Goal: Use online tool/utility: Use online tool/utility

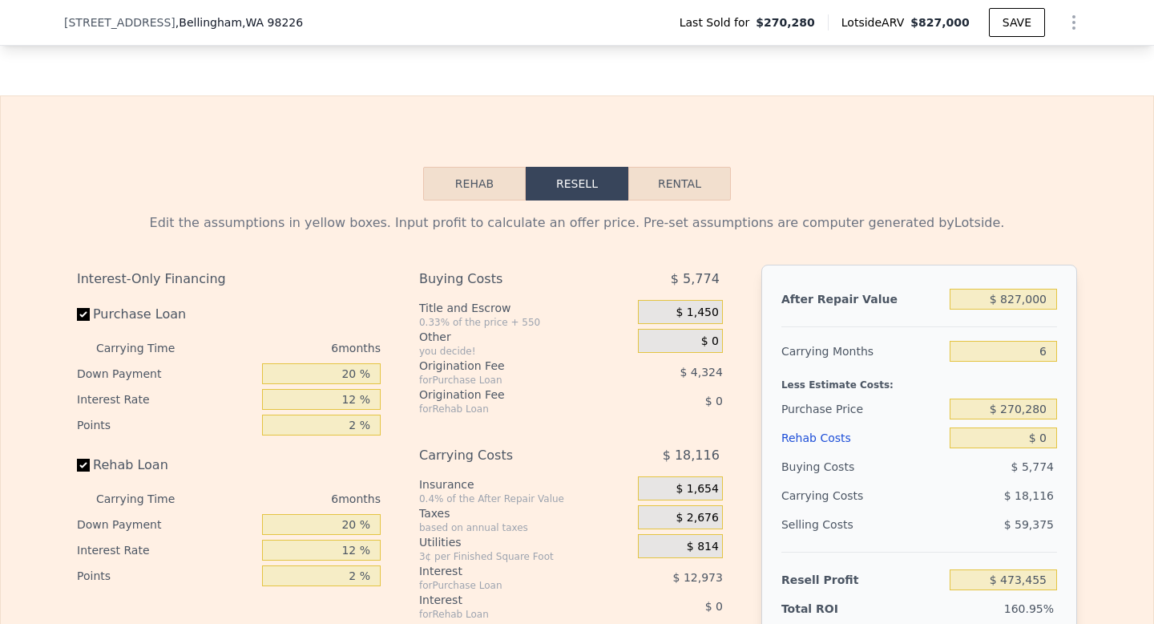
scroll to position [2140, 0]
click at [1027, 299] on input "$ 827,000" at bounding box center [1003, 298] width 107 height 21
type input "$ 6"
type input "-$ 293,060"
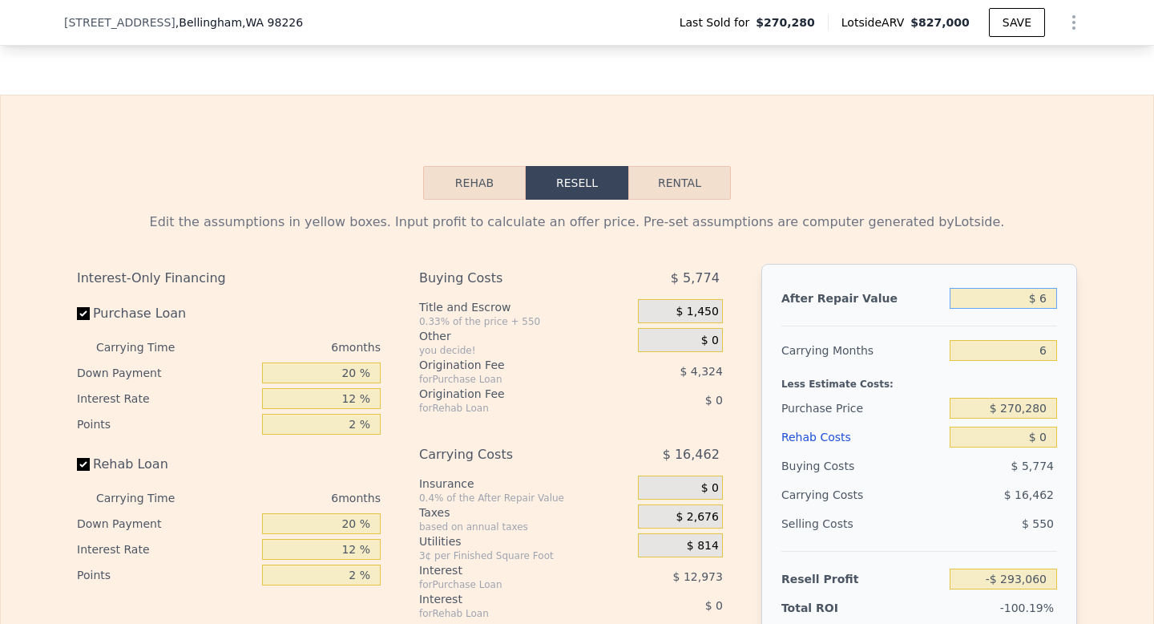
type input "$ 65"
type input "-$ 293,006"
type input "$ 650"
type input "-$ 292,463"
type input "$ 6,500"
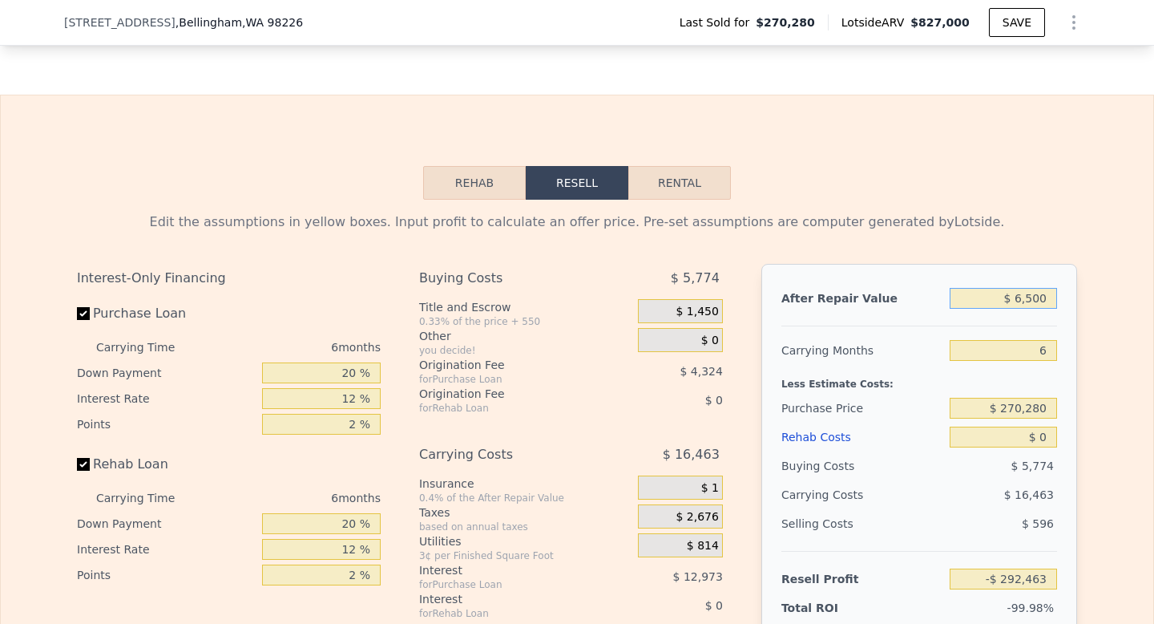
type input "-$ 287,043"
type input "$ 65,000"
type input "-$ 232,819"
type input "$ 650,000"
type input "$ 309,399"
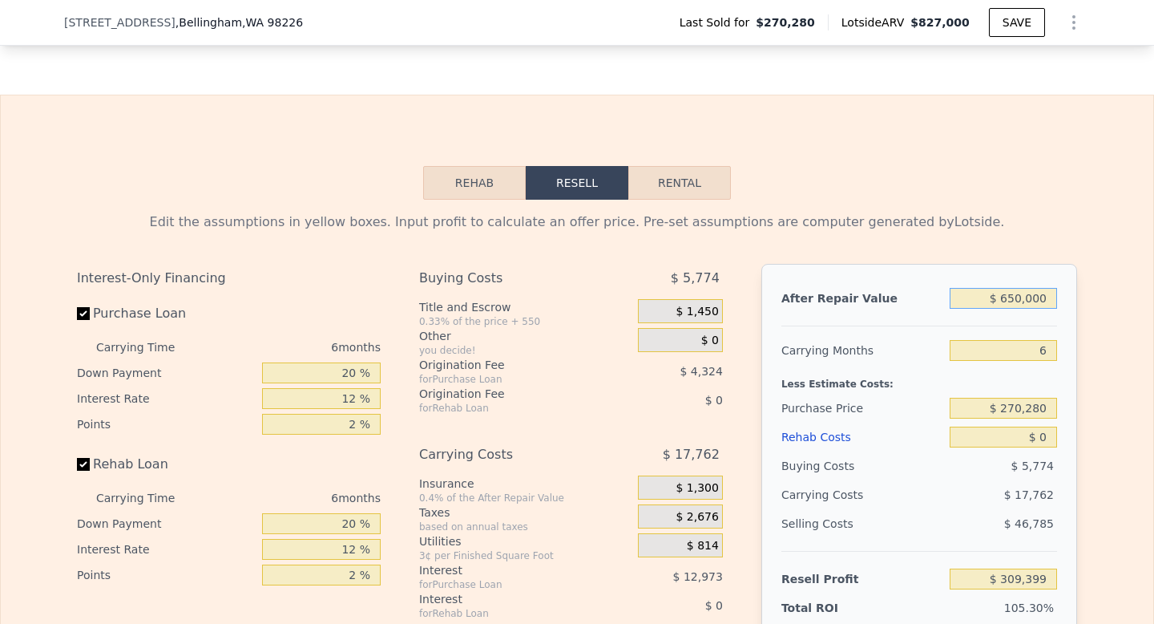
type input "$ 650,000"
click at [1037, 348] on input "6" at bounding box center [1003, 350] width 107 height 21
type input "4"
type input "$ 315,319"
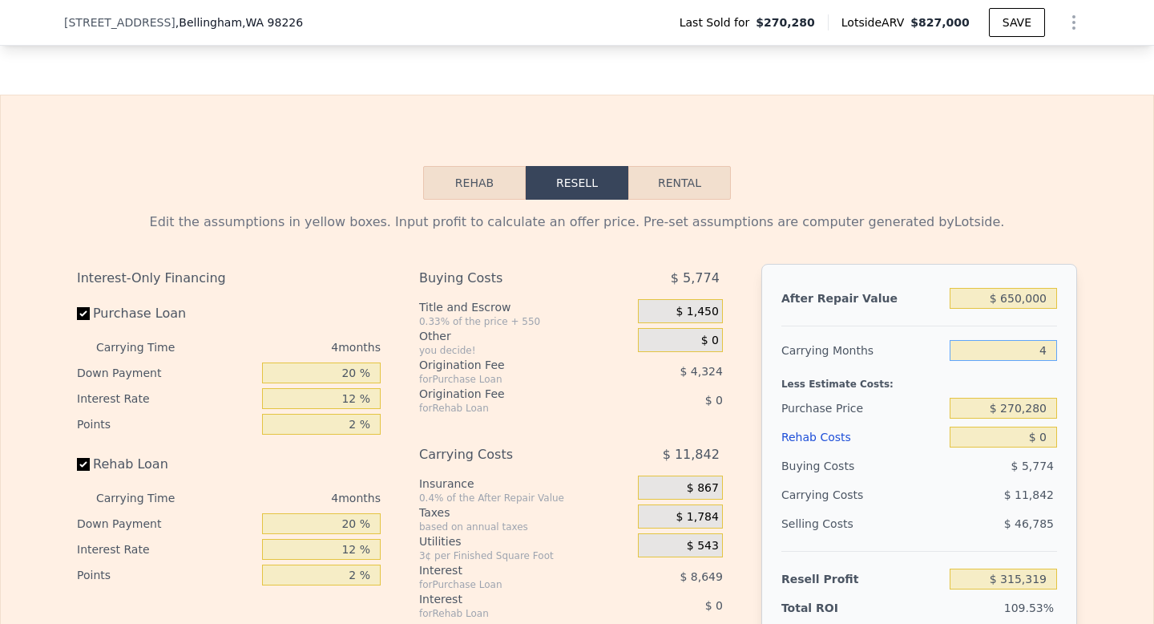
type input "4"
click at [1027, 410] on input "$ 270,280" at bounding box center [1003, 408] width 107 height 21
type input "$ 400,000"
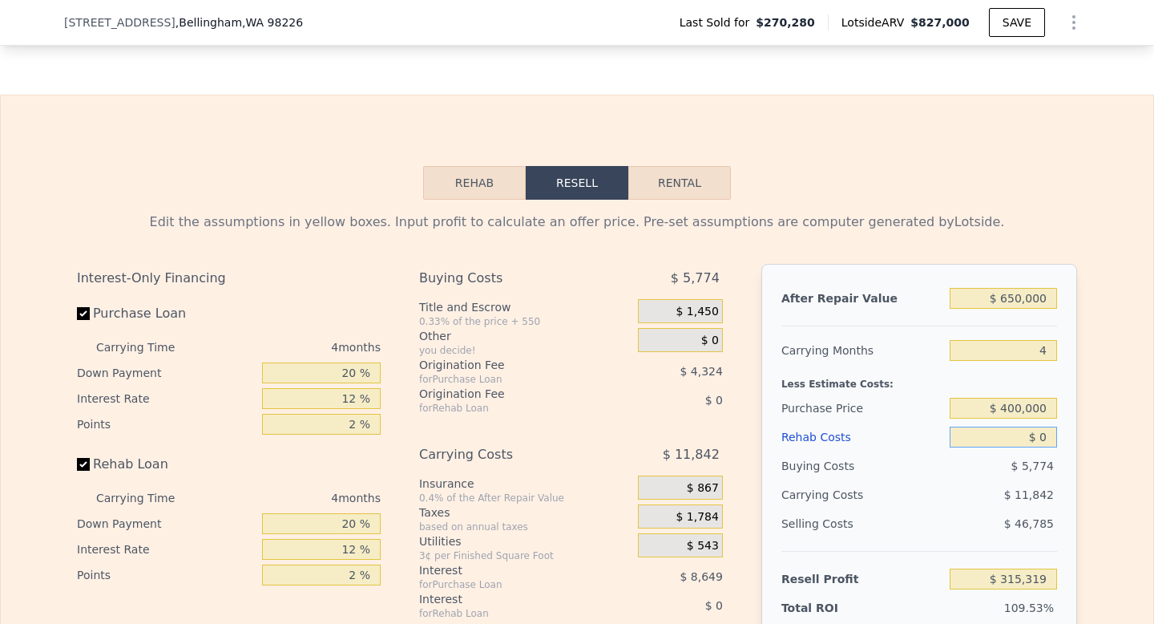
type input "$ 178,939"
type input "$ 5"
type input "$ 178,934"
type input "$ 50"
type input "$ 178,888"
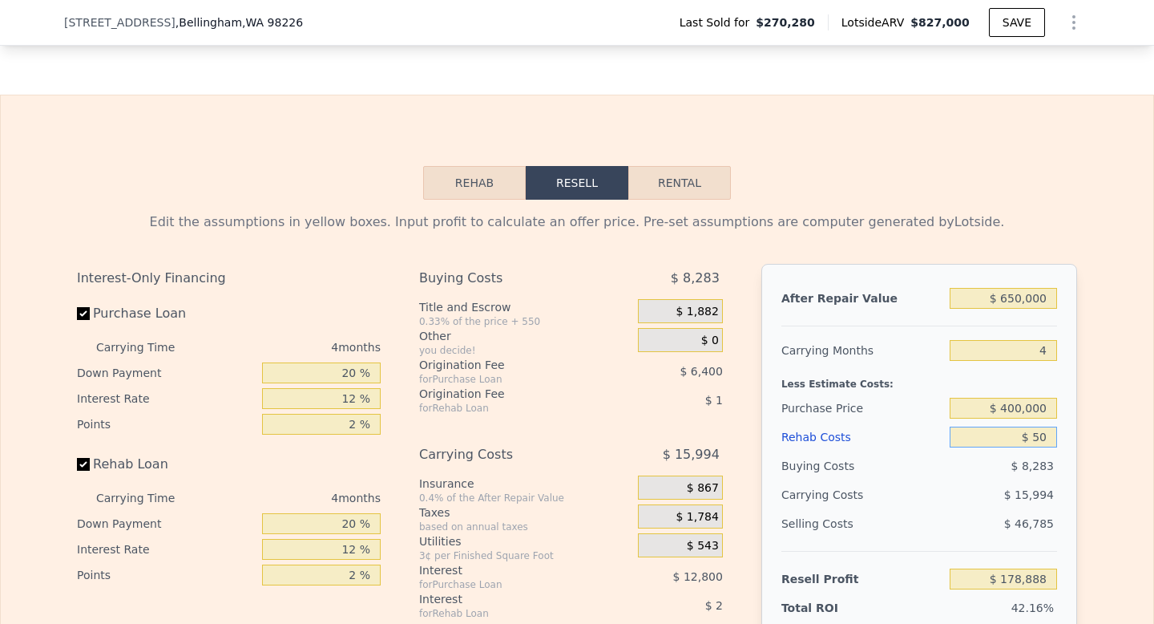
type input "$ 500"
type input "$ 178,415"
type input "$ 5,000"
type input "$ 173,699"
type input "$ 50,000"
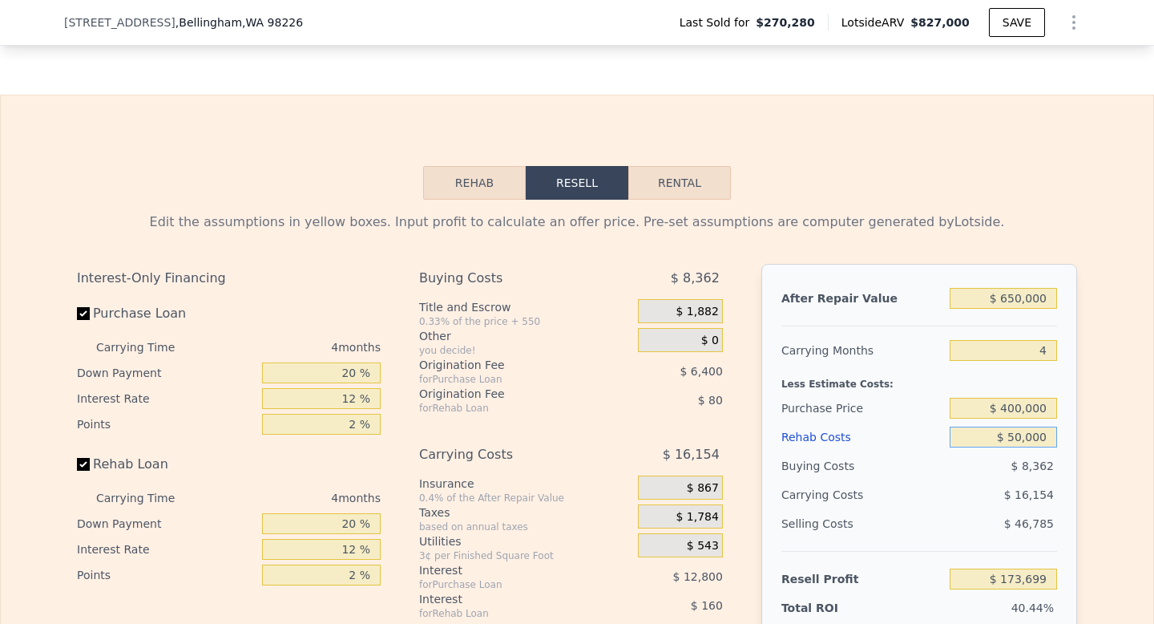
type input "$ 126,539"
type input "$ 50,000"
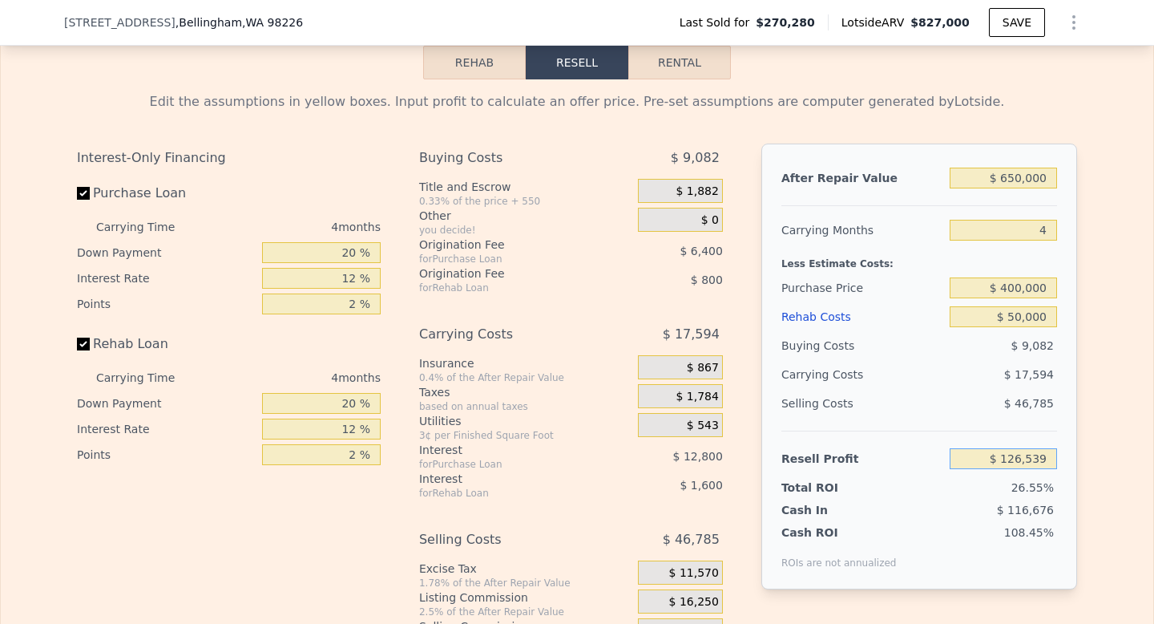
scroll to position [2261, 0]
click at [1013, 176] on input "$ 650,000" at bounding box center [1003, 177] width 107 height 21
type input "$ 7"
type input "-$ 476,352"
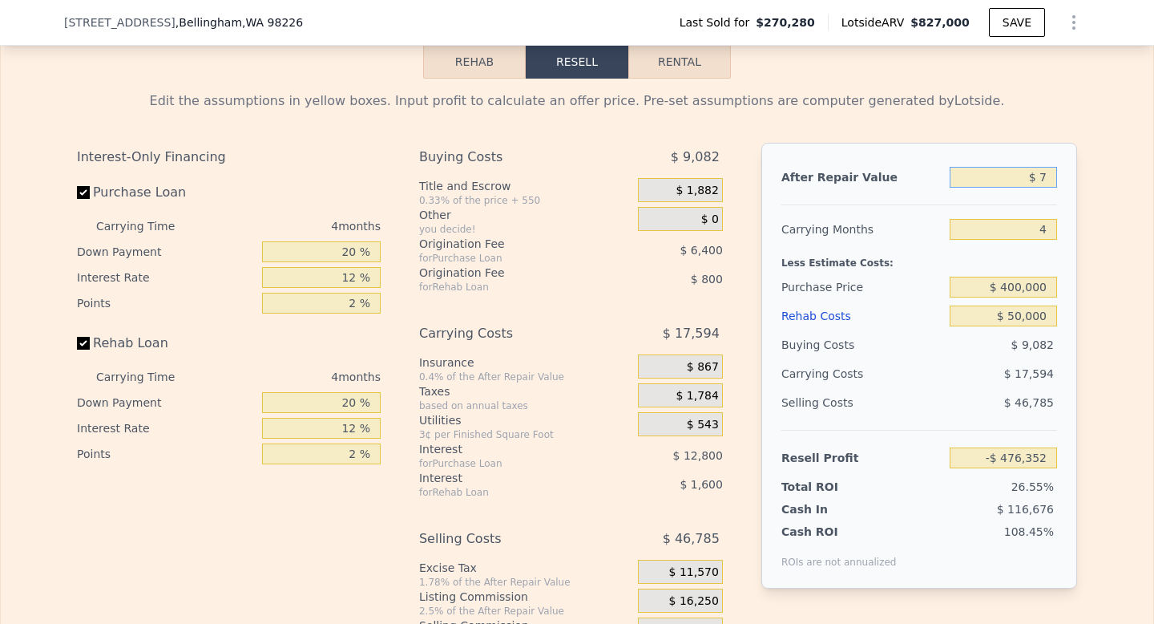
type input "$ 70"
type input "-$ 476,294"
type input "$ 700"
type input "-$ 475,710"
type input "$ 7,000"
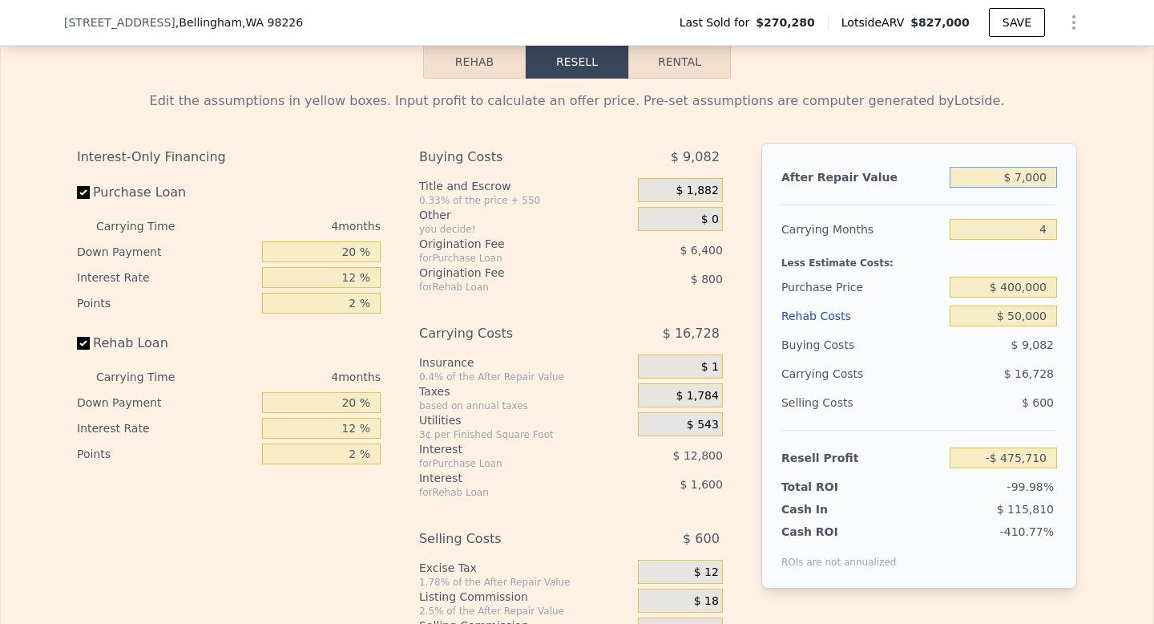
type input "-$ 469,866"
type input "$ 70,000"
type input "-$ 411,431"
type input "$ 700,000"
type input "$ 172,917"
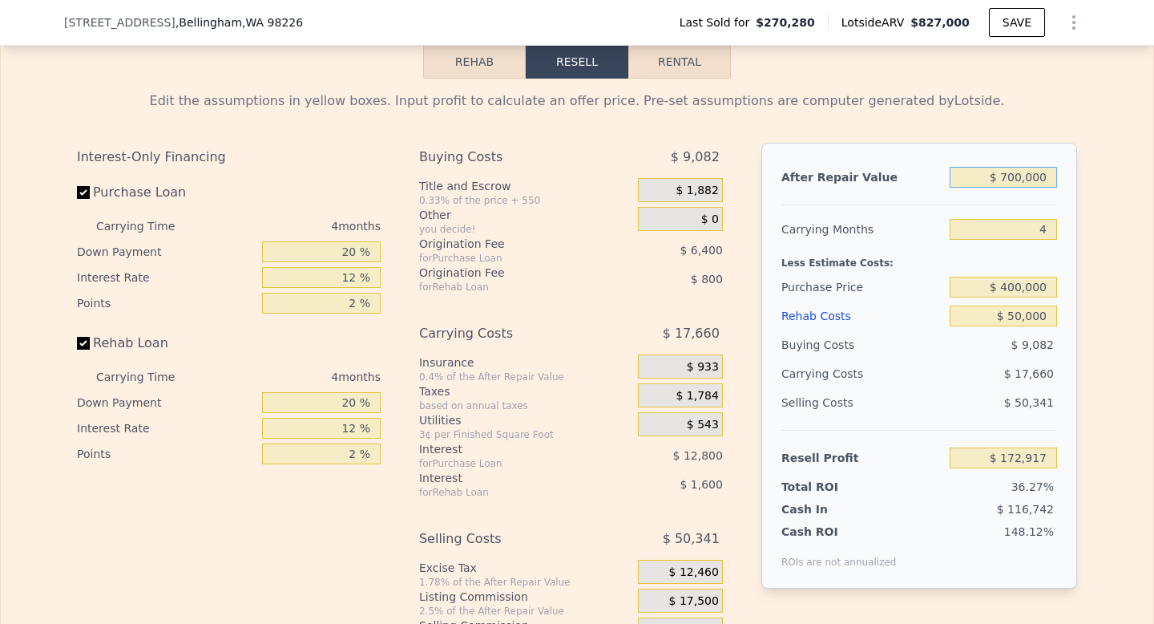
type input "$ 700,000"
type input "$ 500,000"
type input "$ 67,784"
click at [1015, 291] on input "$ 500,000" at bounding box center [1003, 287] width 107 height 21
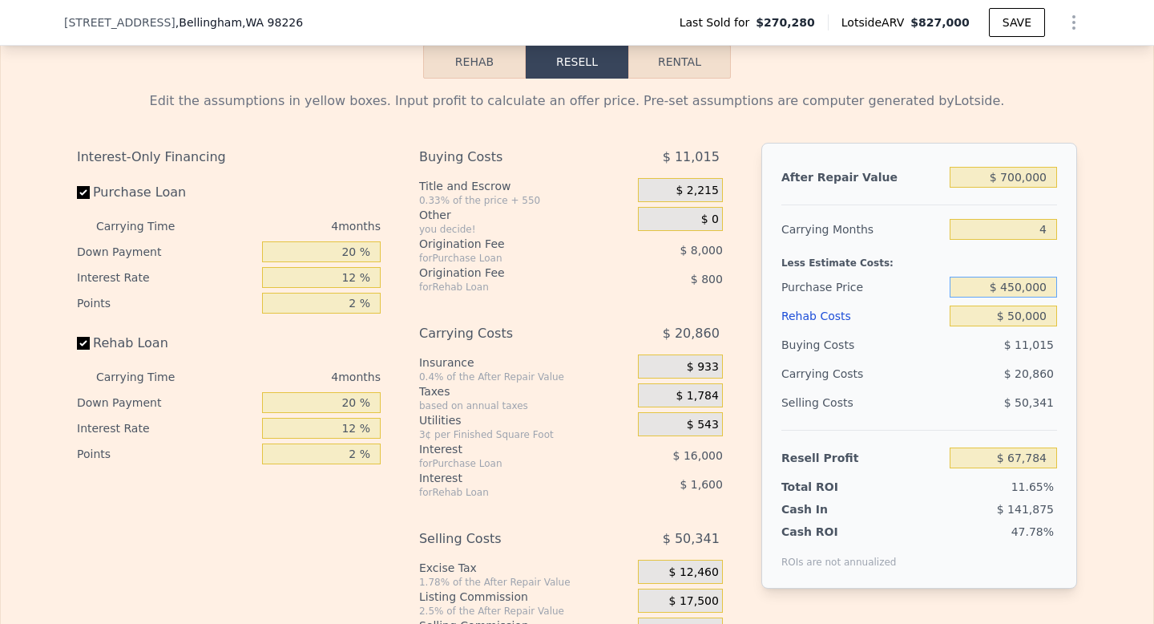
type input "$ 450,000"
type input "$ 120,350"
drag, startPoint x: 1022, startPoint y: 225, endPoint x: 1112, endPoint y: 226, distance: 89.8
click at [1112, 226] on div "Edit the assumptions in yellow boxes. Input profit to calculate an offer price.…" at bounding box center [577, 377] width 1152 height 596
type input "7"
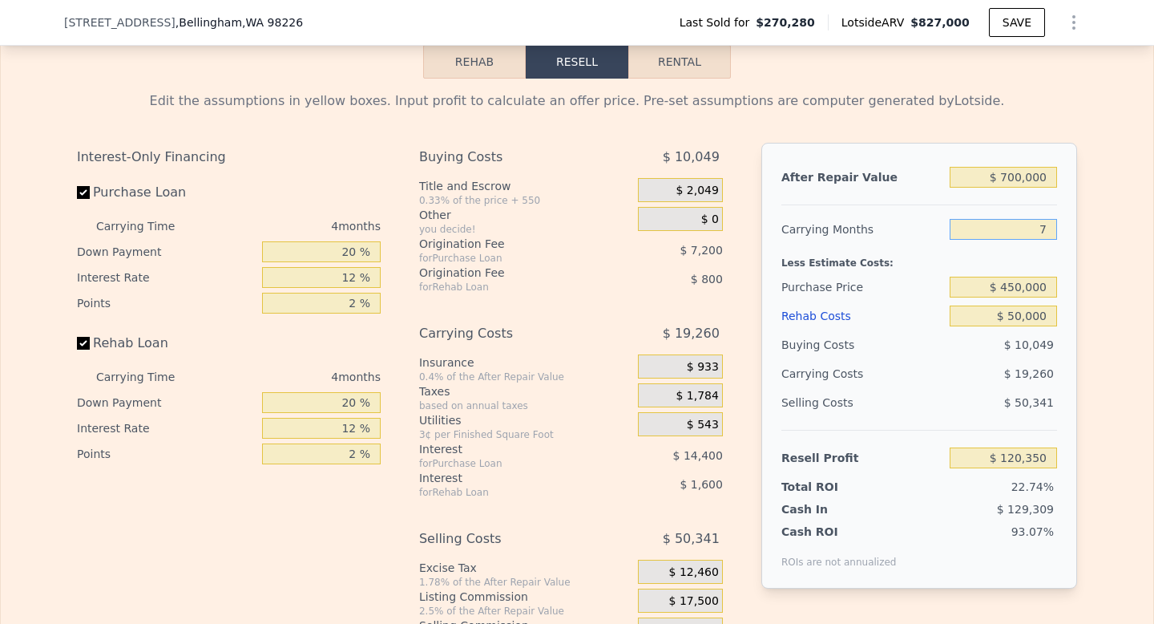
type input "$ 105,905"
type input "7"
click at [1009, 291] on input "$ 450,000" at bounding box center [1003, 287] width 107 height 21
type input "$ 500,000"
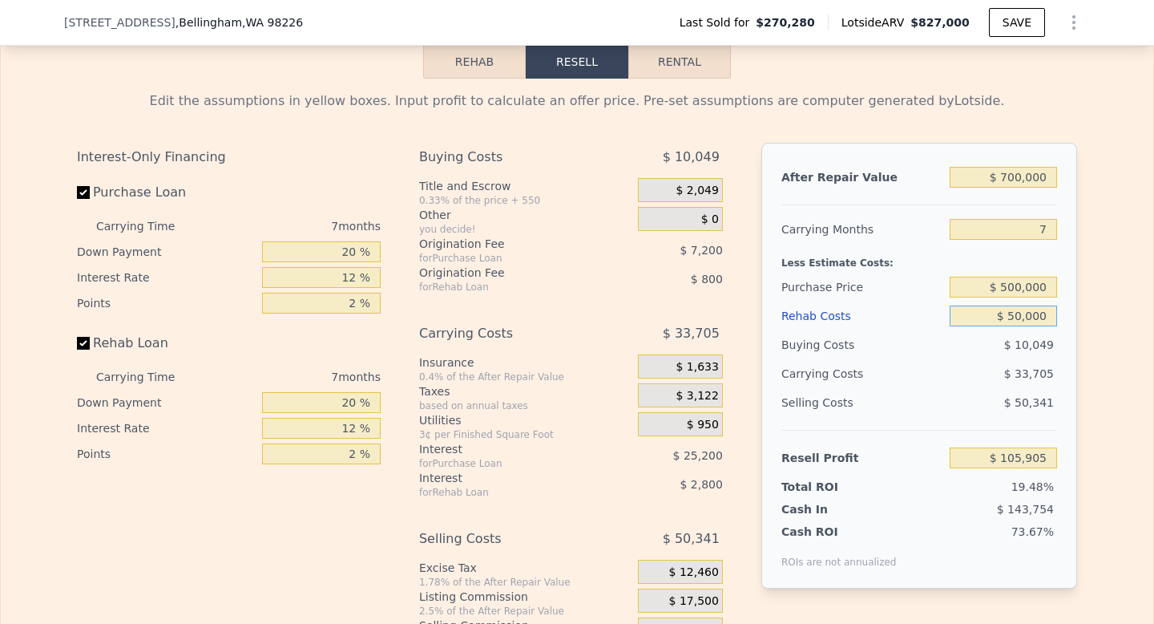
type input "$ 52,139"
click at [1012, 289] on input "$ 500,000" at bounding box center [1003, 287] width 107 height 21
type input "$ 475,000"
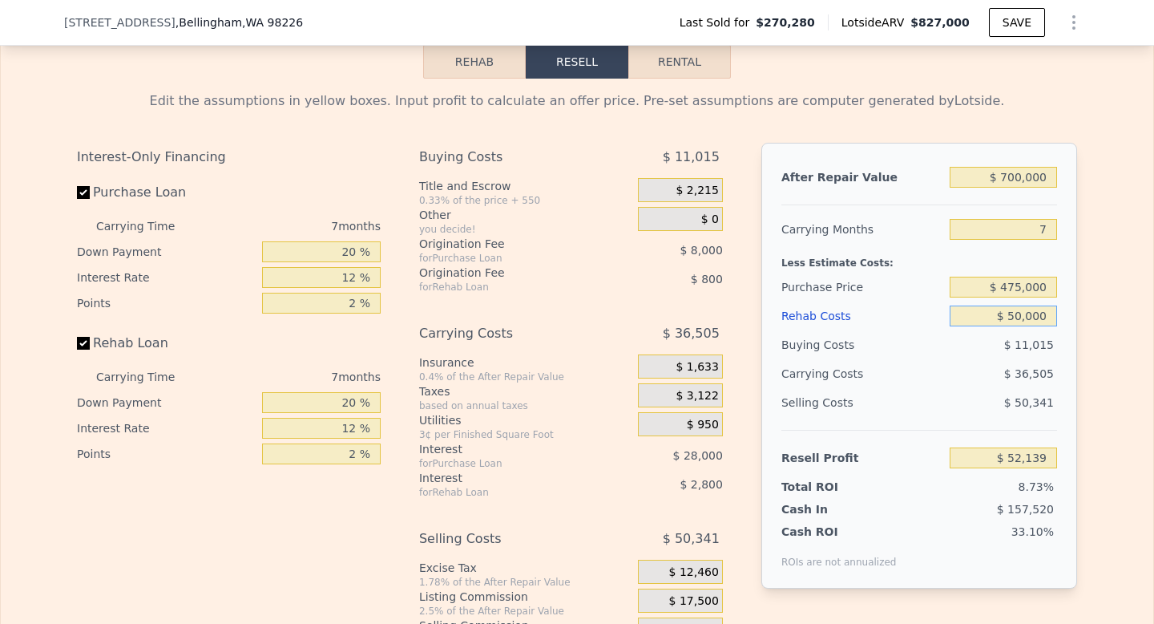
type input "$ 79,022"
click at [1018, 286] on input "$ 475,000" at bounding box center [1003, 287] width 107 height 21
type input "$ 450,000"
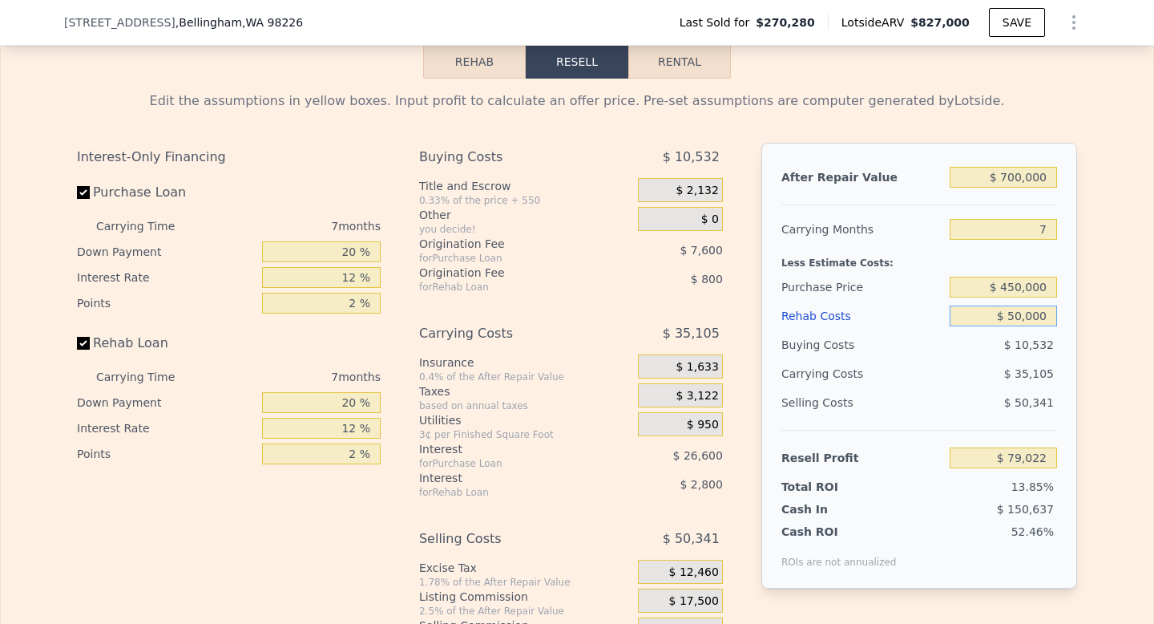
type input "$ 105,905"
